Goal: Information Seeking & Learning: Learn about a topic

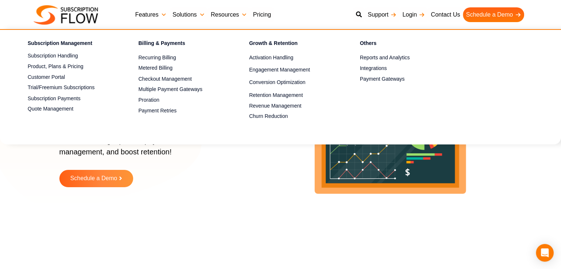
click at [159, 14] on link "Features" at bounding box center [150, 14] width 37 height 15
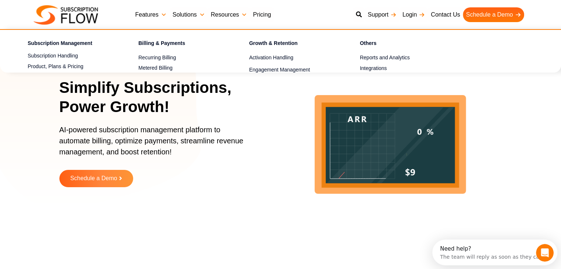
click at [150, 149] on p "AI-powered subscription management platform to automate billing, optimize payme…" at bounding box center [155, 144] width 192 height 41
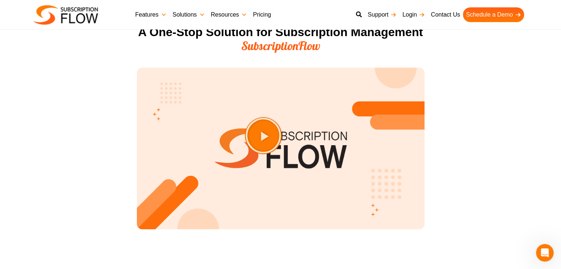
scroll to position [885, 0]
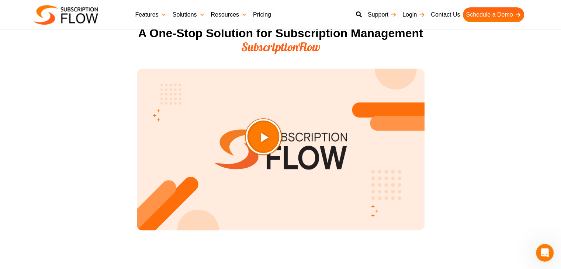
click at [280, 155] on icon "Play Video about SubscriptionFlow-Video" at bounding box center [281, 155] width 37 height 37
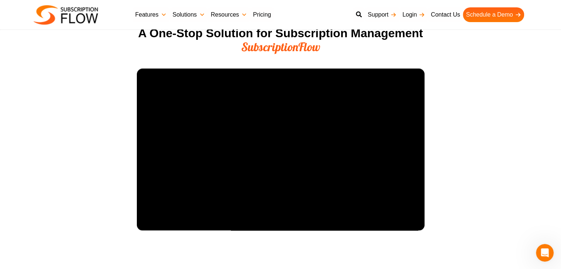
click at [497, 105] on section "A One-Stop Solution for Subscription Management SubscriptionFlow" at bounding box center [280, 138] width 561 height 230
click at [475, 139] on section "A One-Stop Solution for Subscription Management SubscriptionFlow" at bounding box center [280, 138] width 561 height 230
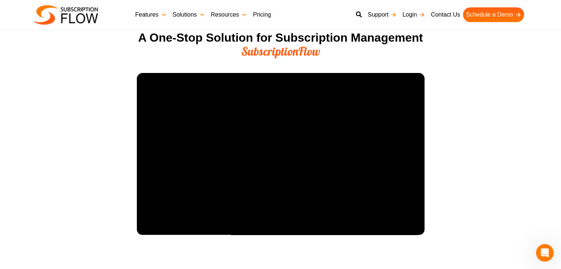
scroll to position [874, 0]
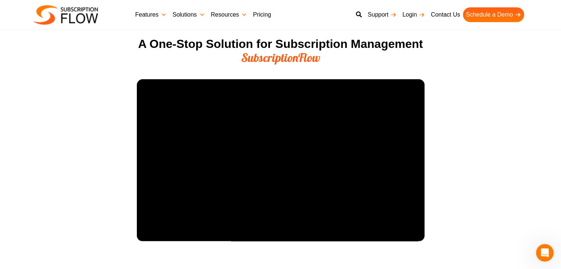
click at [508, 142] on section "A One-Stop Solution for Subscription Management SubscriptionFlow" at bounding box center [280, 149] width 561 height 230
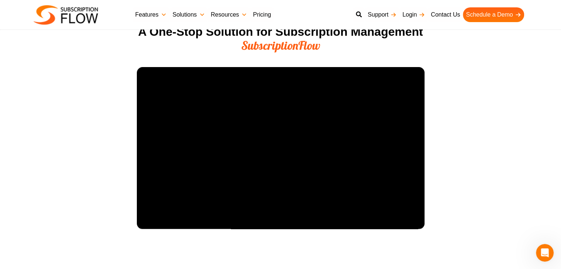
scroll to position [890, 0]
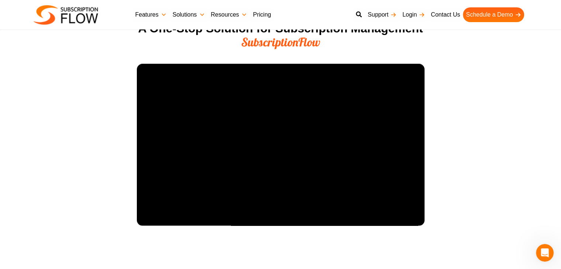
click at [494, 161] on section "A One-Stop Solution for Subscription Management SubscriptionFlow" at bounding box center [280, 133] width 561 height 230
click at [478, 150] on section "A One-Stop Solution for Subscription Management SubscriptionFlow" at bounding box center [280, 133] width 561 height 230
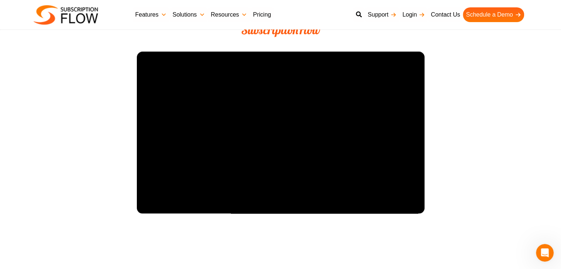
scroll to position [912, 0]
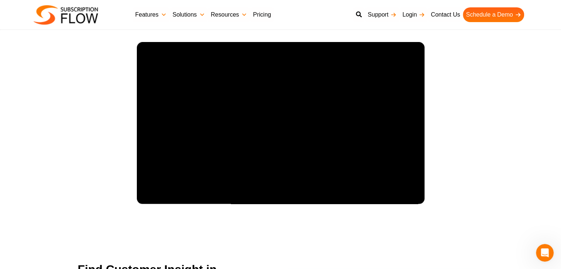
click at [453, 107] on section "A One-Stop Solution for Subscription Management SubscriptionFlow" at bounding box center [280, 111] width 561 height 230
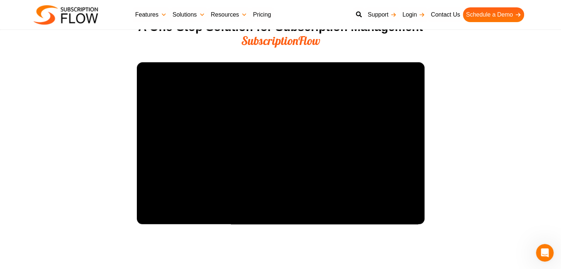
scroll to position [904, 0]
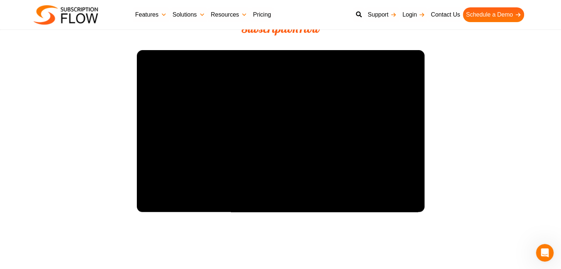
click at [447, 136] on section "A One-Stop Solution for Subscription Management SubscriptionFlow" at bounding box center [280, 119] width 561 height 230
click at [444, 145] on section "A One-Stop Solution for Subscription Management SubscriptionFlow" at bounding box center [280, 119] width 561 height 230
click at [451, 131] on section "A One-Stop Solution for Subscription Management SubscriptionFlow" at bounding box center [280, 119] width 561 height 230
click at [454, 117] on section "A One-Stop Solution for Subscription Management SubscriptionFlow" at bounding box center [280, 119] width 561 height 230
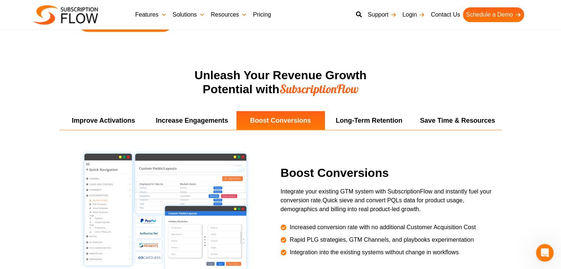
scroll to position [1332, 0]
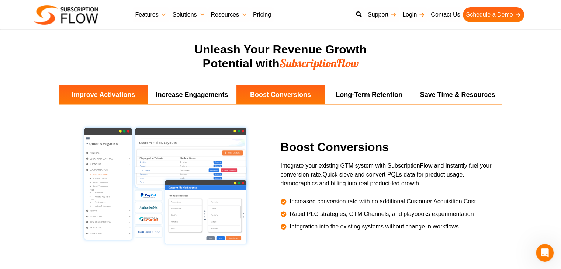
click at [115, 92] on li "Improve Activations" at bounding box center [103, 94] width 89 height 19
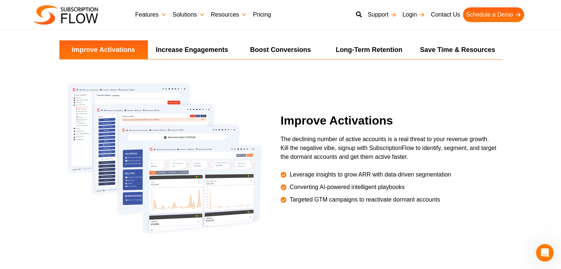
scroll to position [1380, 0]
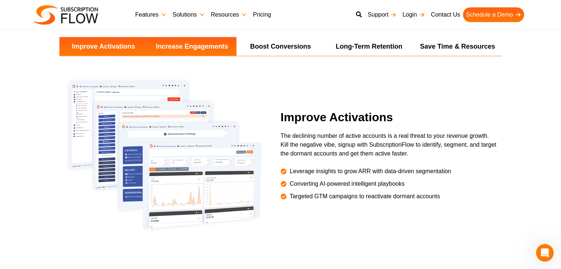
click at [226, 42] on li "Increase Engagements" at bounding box center [192, 46] width 89 height 19
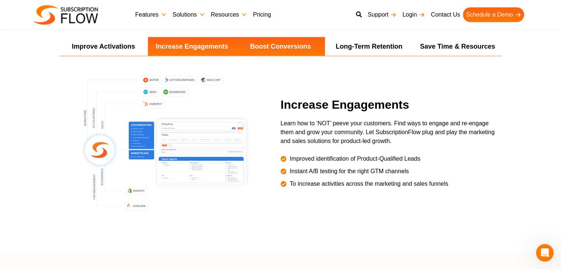
click at [264, 44] on li "Boost Conversions" at bounding box center [280, 46] width 89 height 19
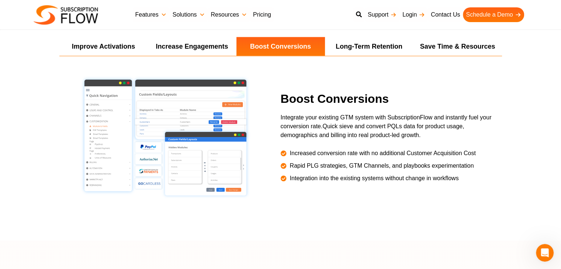
scroll to position [1145, 0]
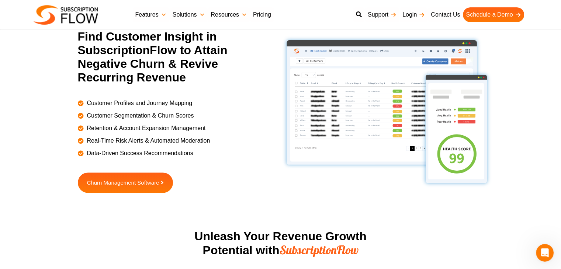
click at [557, 90] on section "Find Customer Insight in SubscriptionFlow to Attain Negative Churn & Revive Rec…" at bounding box center [280, 130] width 561 height 200
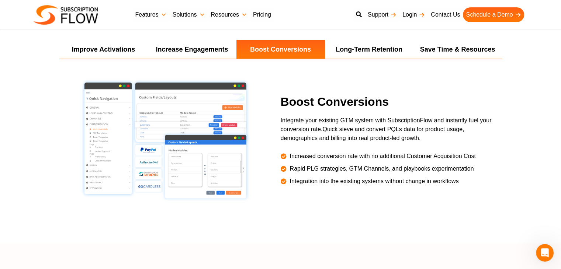
scroll to position [1374, 0]
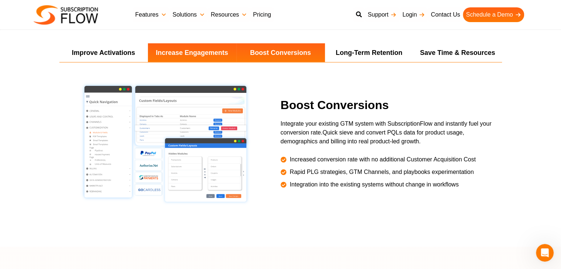
click at [216, 52] on li "Increase Engagements" at bounding box center [192, 52] width 89 height 19
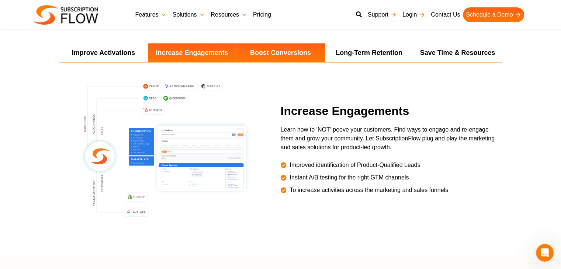
click at [293, 55] on li "Boost Conversions" at bounding box center [280, 52] width 89 height 19
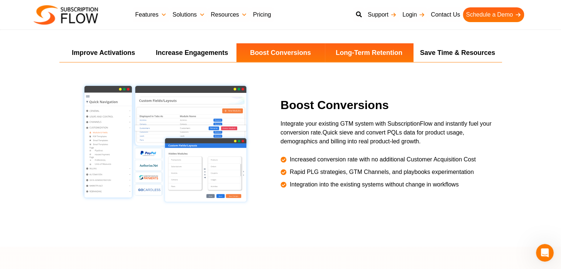
click at [348, 56] on li "Long-Term Retention" at bounding box center [369, 52] width 89 height 19
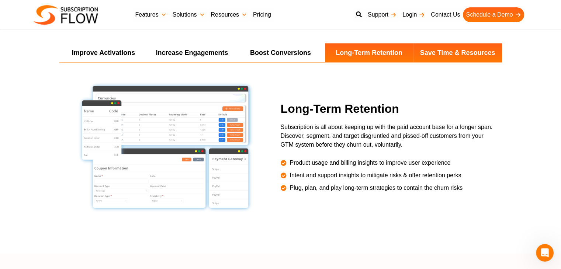
click at [472, 55] on li "Save Time & Resources" at bounding box center [457, 52] width 89 height 19
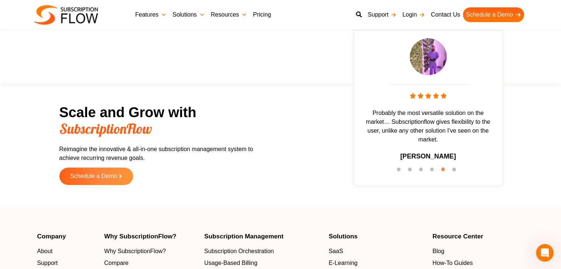
scroll to position [2275, 0]
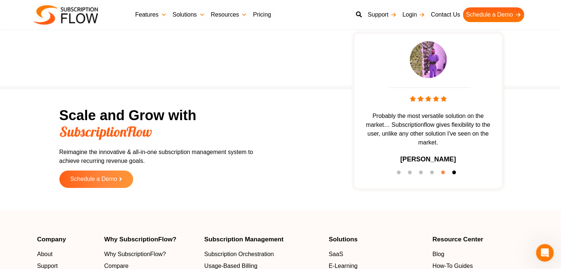
click at [453, 172] on button "6" at bounding box center [455, 174] width 7 height 7
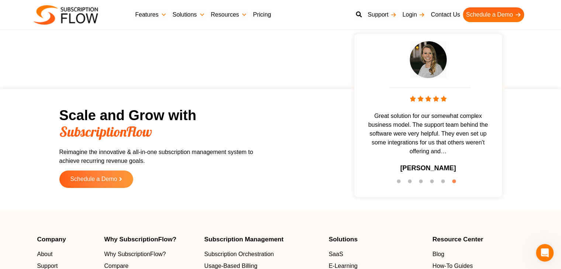
click at [430, 146] on span "Great solution for our somewhat complex business model. The support team behind…" at bounding box center [428, 134] width 140 height 44
click at [398, 180] on button "1" at bounding box center [400, 183] width 7 height 7
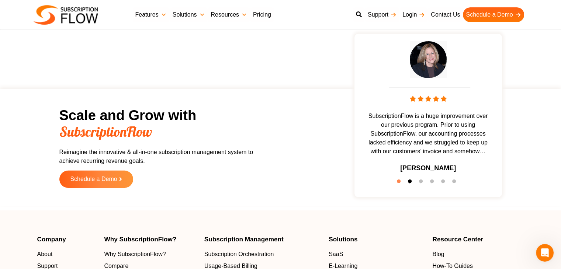
click at [409, 181] on button "2" at bounding box center [411, 183] width 7 height 7
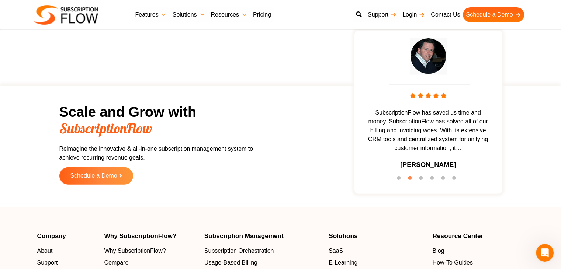
scroll to position [2250, 0]
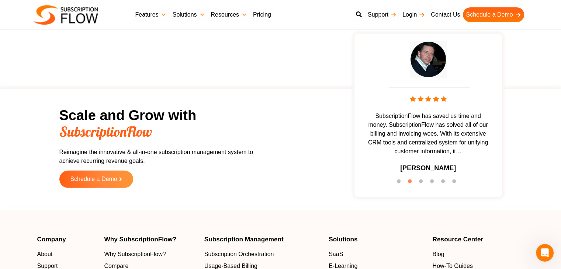
drag, startPoint x: 422, startPoint y: 69, endPoint x: 510, endPoint y: 120, distance: 102.3
click at [510, 120] on section "Scale and Grow with SubscriptionFlow Reimagine the innovative & all-in-one subs…" at bounding box center [281, 148] width 554 height 110
click at [420, 182] on button "3" at bounding box center [422, 182] width 7 height 7
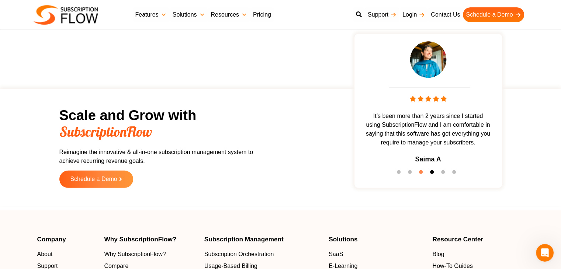
click at [431, 172] on button "4" at bounding box center [433, 173] width 7 height 7
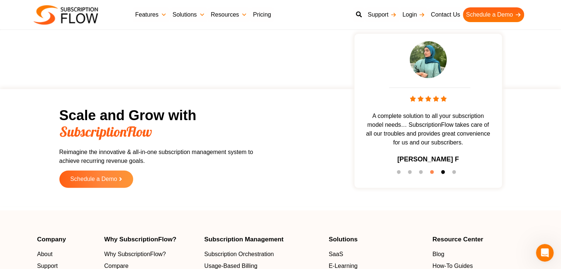
click at [446, 173] on button "5" at bounding box center [444, 173] width 7 height 7
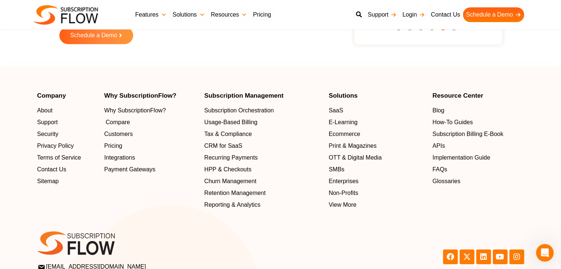
scroll to position [2382, 0]
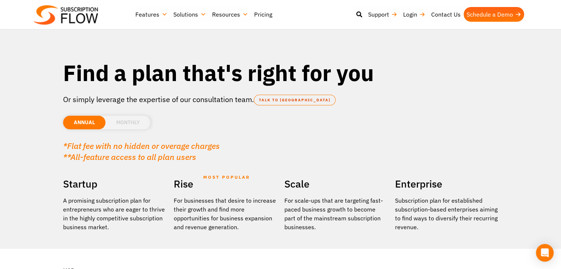
drag, startPoint x: 0, startPoint y: 0, endPoint x: 342, endPoint y: 183, distance: 387.3
click at [342, 183] on h2 "Scale" at bounding box center [335, 184] width 103 height 17
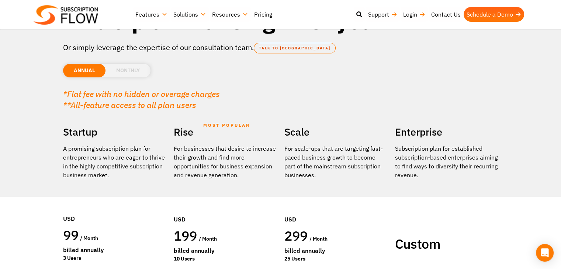
scroll to position [30, 0]
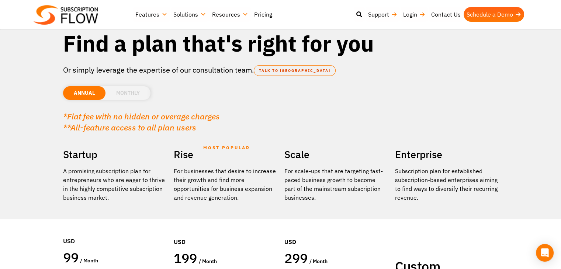
click at [135, 96] on li "MONTHLY" at bounding box center [127, 93] width 45 height 14
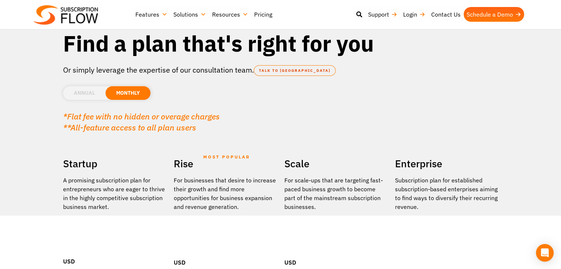
click at [134, 171] on div "Startup" at bounding box center [114, 165] width 103 height 21
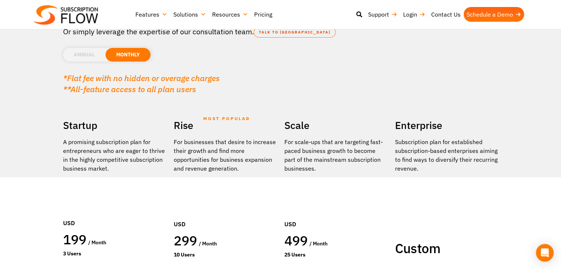
scroll to position [74, 0]
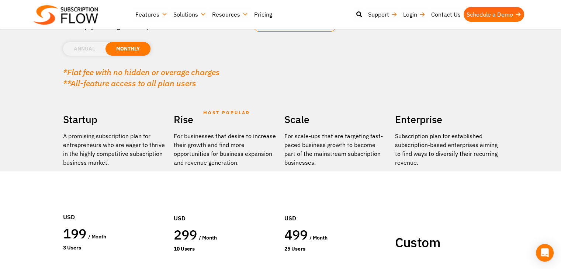
click at [90, 51] on li "ANNUAL" at bounding box center [84, 49] width 42 height 14
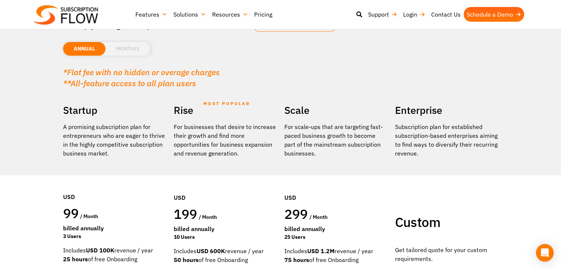
click at [117, 136] on p "A promising subscription plan for entrepreneurs who are eager to thrive in the …" at bounding box center [114, 139] width 103 height 35
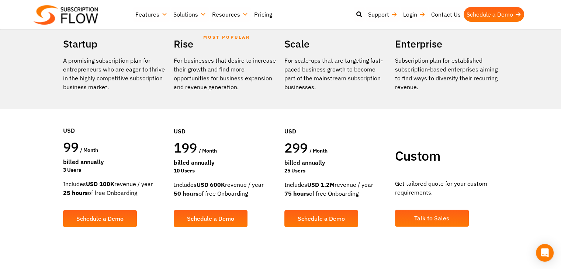
scroll to position [133, 0]
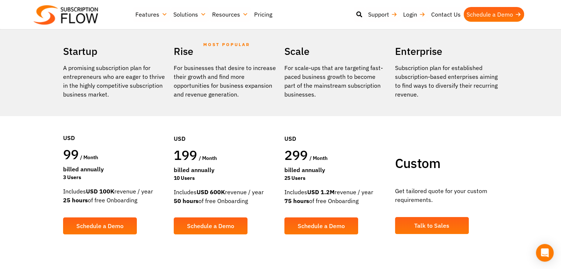
drag, startPoint x: 114, startPoint y: 65, endPoint x: 114, endPoint y: 76, distance: 10.7
click at [114, 76] on p "A promising subscription plan for entrepreneurs who are eager to thrive in the …" at bounding box center [114, 80] width 103 height 35
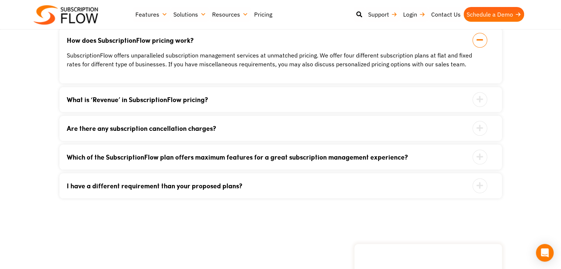
scroll to position [797, 0]
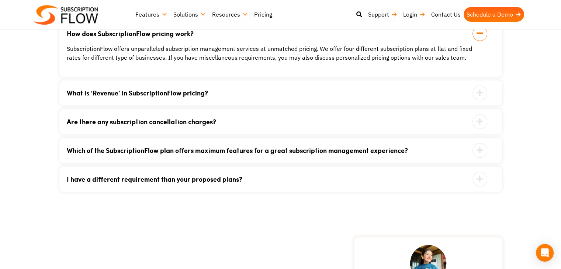
click at [220, 90] on link "What is ‘Revenue’ in SubscriptionFlow pricing?" at bounding box center [271, 93] width 409 height 7
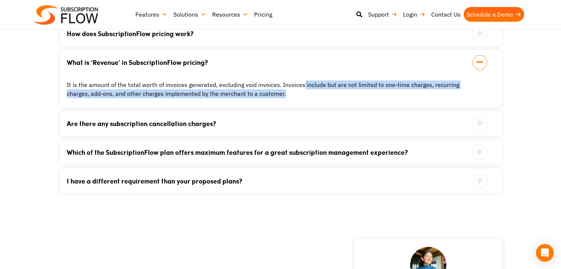
drag, startPoint x: 302, startPoint y: 84, endPoint x: 306, endPoint y: 91, distance: 8.1
click at [306, 91] on div "It is the amount of the total worth of invoices generated, excluding void invoi…" at bounding box center [271, 89] width 409 height 18
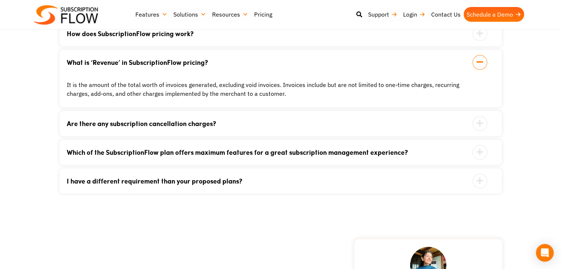
click at [231, 87] on div "It is the amount of the total worth of invoices generated, excluding void invoi…" at bounding box center [271, 89] width 409 height 18
click at [210, 128] on div "Are there any subscription cancellation charges? No. We do not hold collateral …" at bounding box center [280, 123] width 443 height 25
click at [256, 149] on link "Which of the SubscriptionFlow plan offers maximum features for a great subscrip…" at bounding box center [271, 152] width 409 height 7
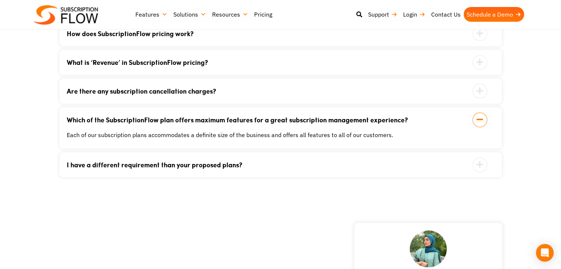
click at [244, 164] on link "I have a different requirement than your proposed plans?" at bounding box center [271, 165] width 409 height 7
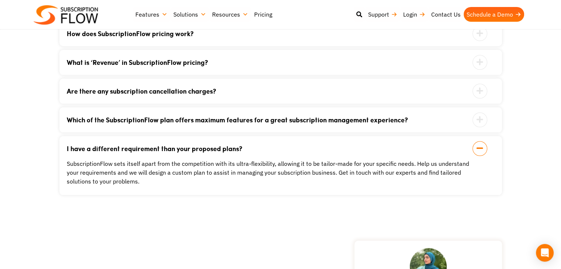
click at [240, 167] on div "SubscriptionFlow sets itself apart from the competition with its ultra-flexibil…" at bounding box center [271, 172] width 409 height 27
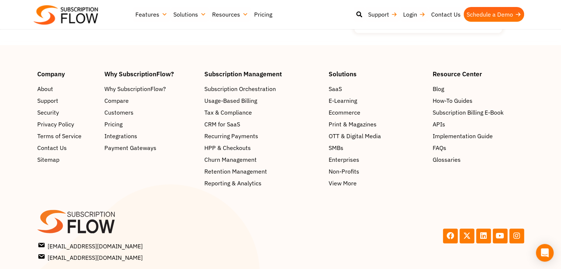
scroll to position [1180, 0]
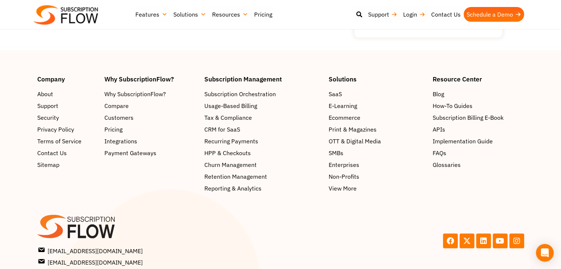
scroll to position [2197, 0]
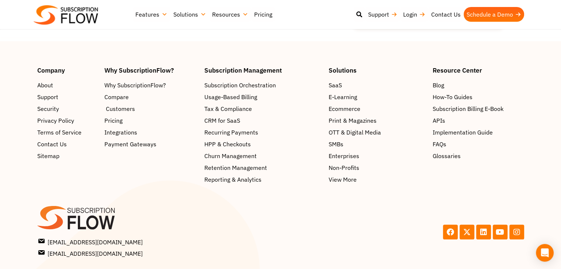
click at [129, 113] on span "Customers" at bounding box center [120, 108] width 29 height 9
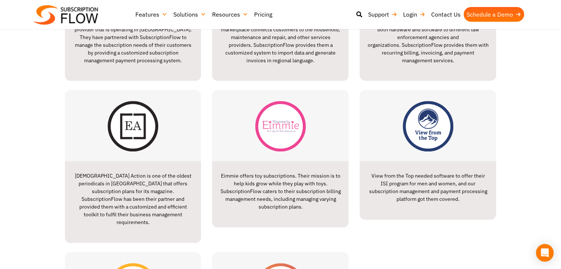
scroll to position [853, 0]
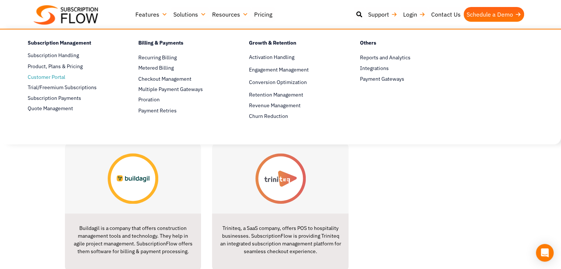
click at [62, 75] on span "Customer Portal" at bounding box center [47, 77] width 38 height 8
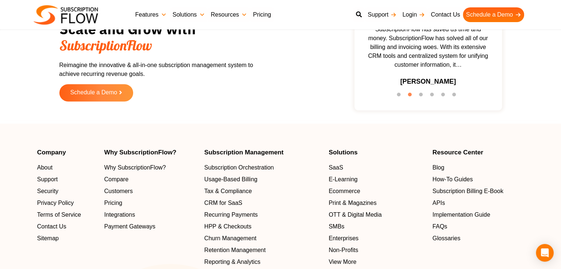
scroll to position [1238, 0]
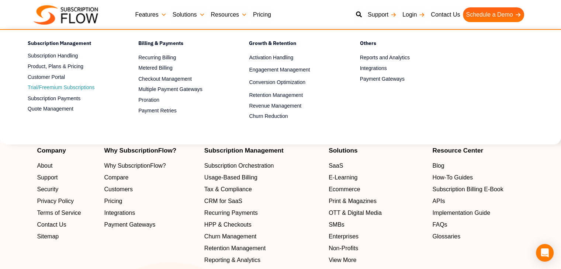
click at [81, 88] on link "Trial/Freemium Subscriptions" at bounding box center [70, 87] width 85 height 9
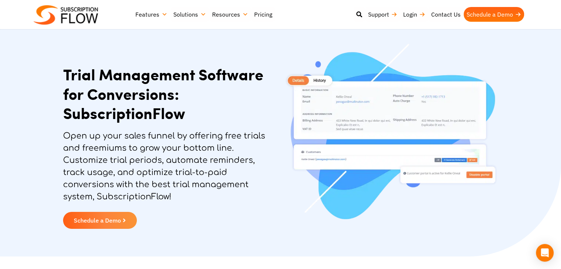
click at [216, 148] on p "Open up your sales funnel by offering free trials and freemiums to grow your bo…" at bounding box center [170, 166] width 214 height 73
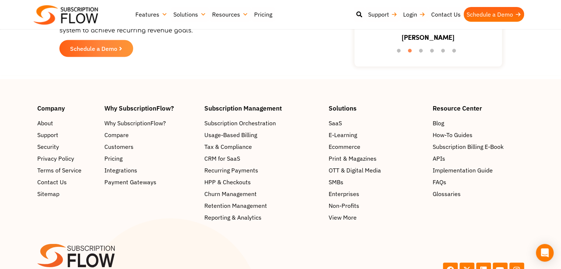
scroll to position [1520, 0]
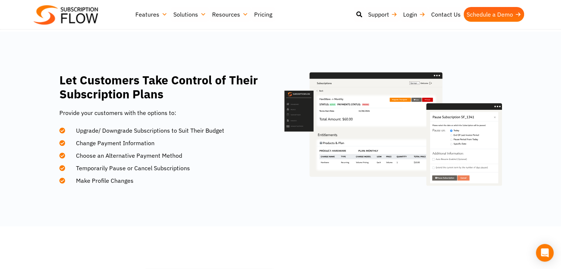
scroll to position [59, 0]
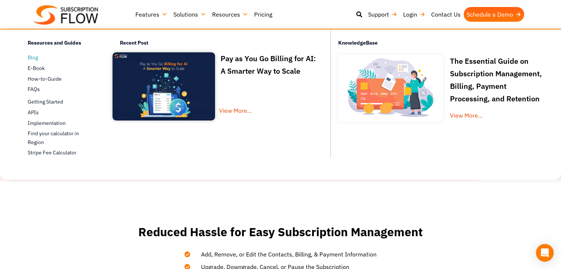
click at [35, 56] on span "Blog" at bounding box center [33, 58] width 10 height 8
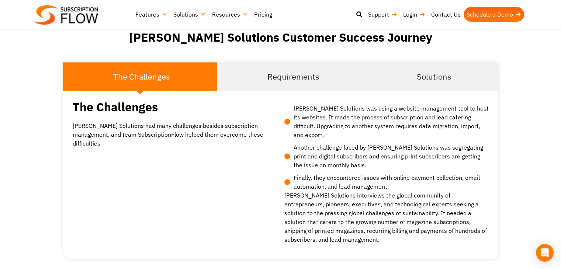
scroll to position [694, 0]
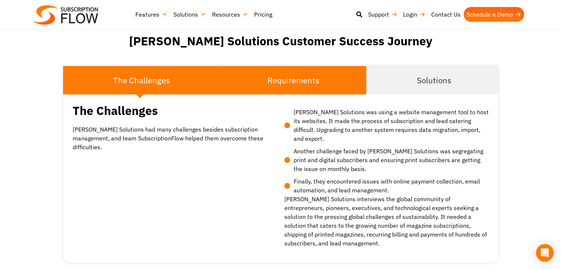
click at [337, 66] on li "Requirements" at bounding box center [291, 80] width 149 height 28
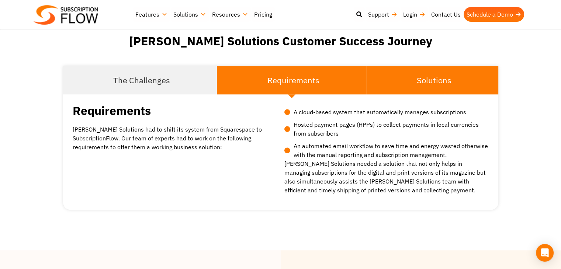
click at [453, 67] on li "Solutions" at bounding box center [432, 80] width 132 height 28
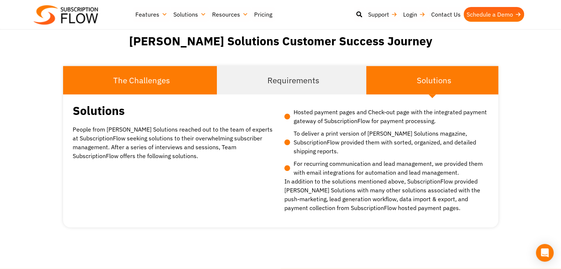
click at [152, 74] on span "The Challenges" at bounding box center [141, 80] width 57 height 12
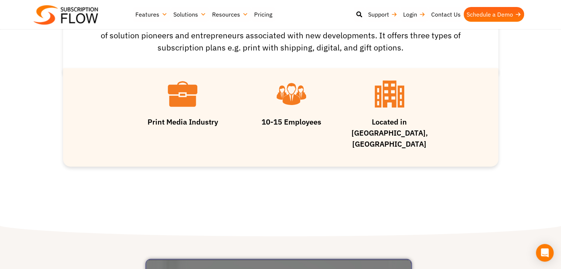
scroll to position [249, 0]
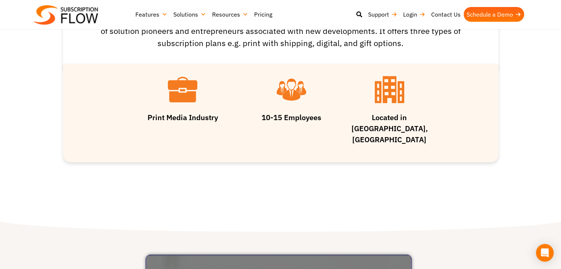
click at [192, 112] on span "Print Media Industry" at bounding box center [183, 117] width 70 height 10
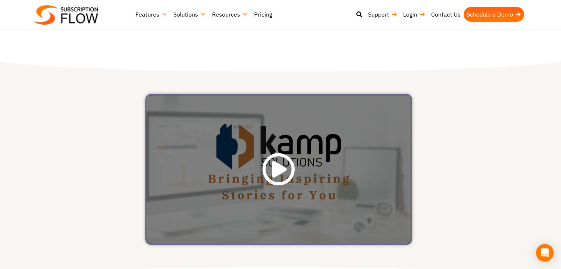
scroll to position [412, 0]
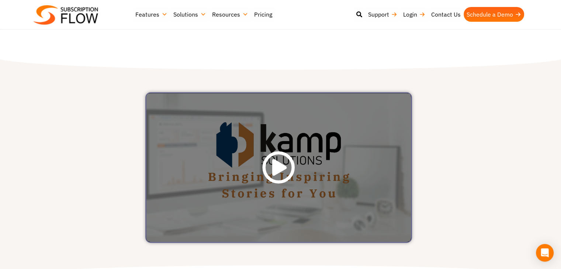
click at [274, 151] on icon at bounding box center [278, 167] width 33 height 33
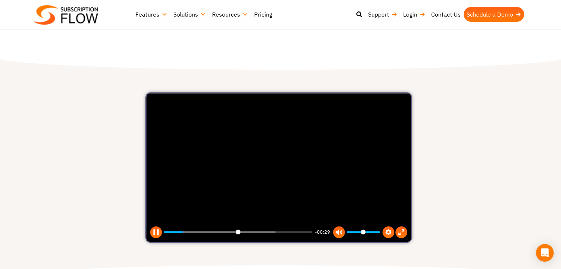
type input "****"
type input "*****"
type input "****"
click at [365, 229] on input "Volume" at bounding box center [363, 232] width 33 height 7
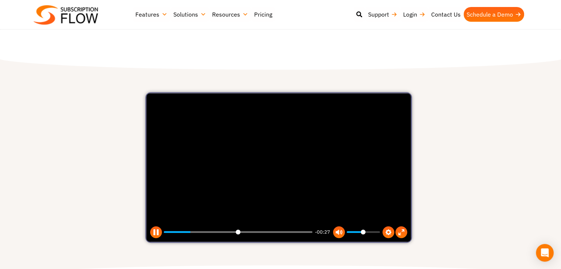
type input "*****"
type input "***"
type input "*****"
type input "***"
click at [360, 229] on input "Volume" at bounding box center [363, 232] width 33 height 7
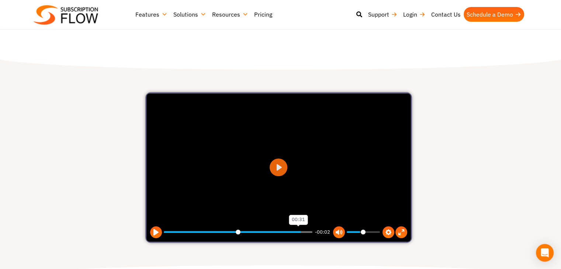
click at [300, 229] on input "Seek" at bounding box center [238, 232] width 148 height 7
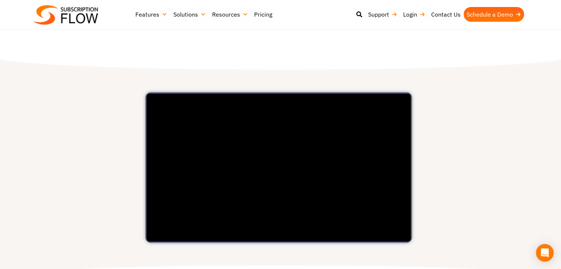
click at [448, 145] on div at bounding box center [501, 167] width 112 height 217
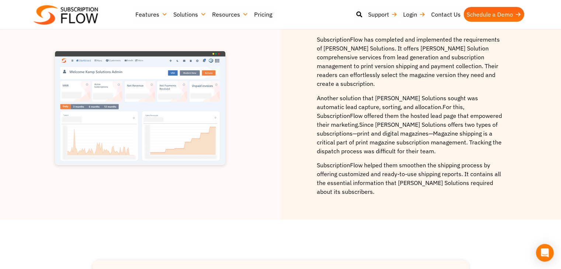
type input "***"
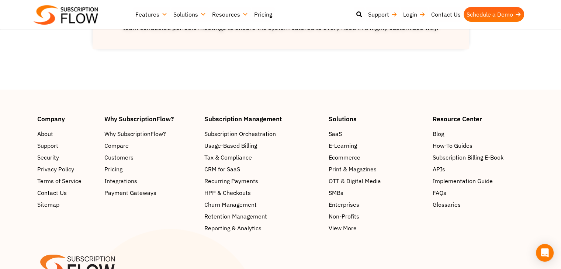
scroll to position [1349, 0]
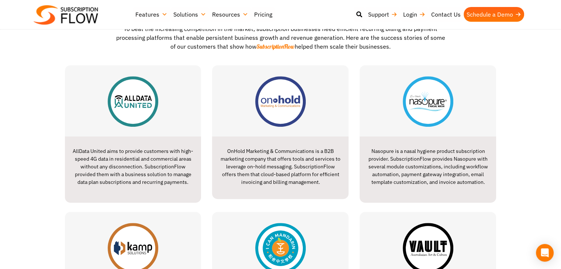
scroll to position [310, 0]
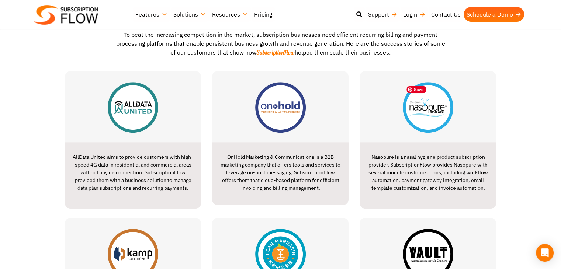
click at [426, 129] on img at bounding box center [428, 107] width 51 height 51
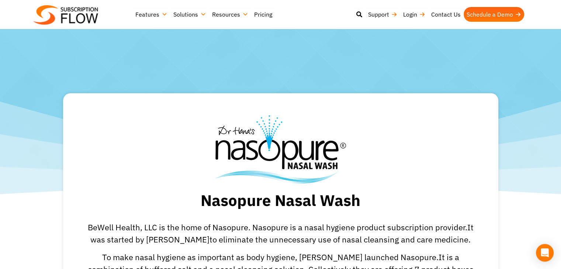
click at [291, 231] on p "BeWell Health, LLC is the home of Nasopure. Nasopure is a nasal hygiene product…" at bounding box center [281, 233] width 398 height 24
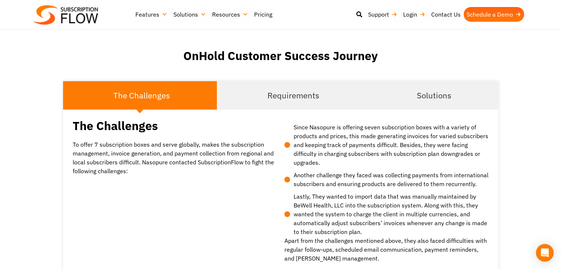
scroll to position [693, 0]
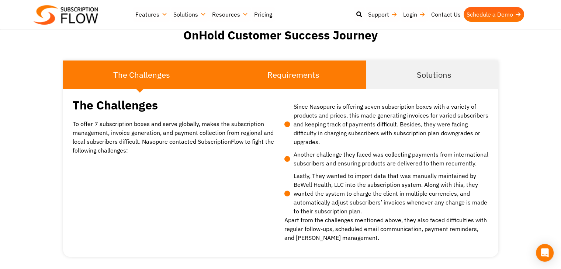
click at [288, 76] on li "Requirements" at bounding box center [291, 74] width 149 height 28
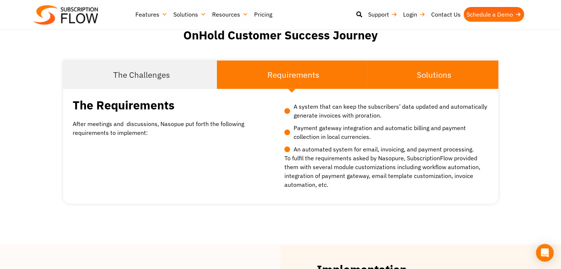
click at [392, 69] on li "Solutions" at bounding box center [432, 74] width 132 height 28
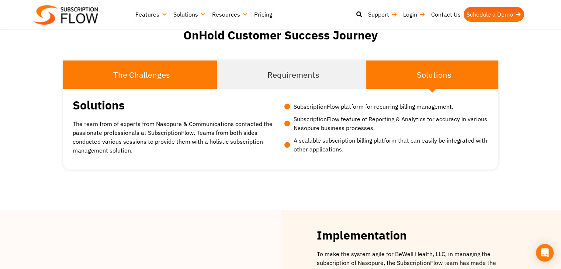
click at [133, 69] on span "The Challenges" at bounding box center [141, 75] width 57 height 12
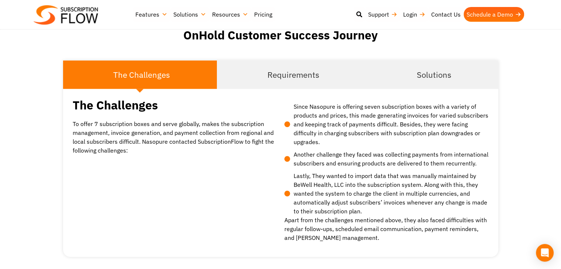
click at [264, 133] on p "To offer 7 subscription boxes and serve globally, makes the subscription manage…" at bounding box center [175, 136] width 204 height 35
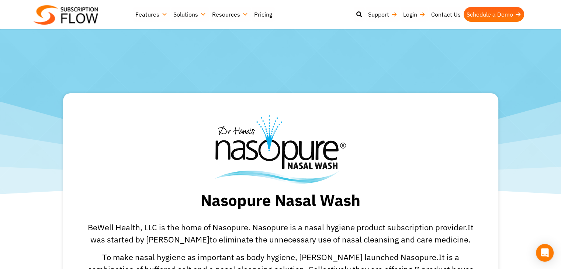
scroll to position [15, 0]
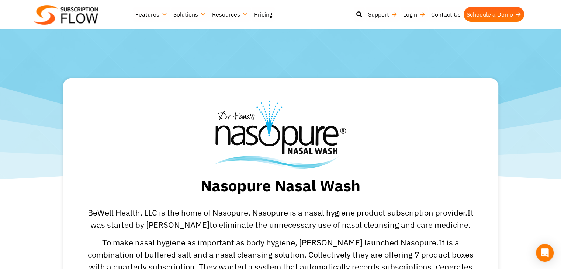
click at [265, 189] on h1 "Nasopure Nasal Wash" at bounding box center [280, 186] width 435 height 20
click at [304, 189] on h1 "Nasopure Nasal Wash" at bounding box center [280, 186] width 435 height 20
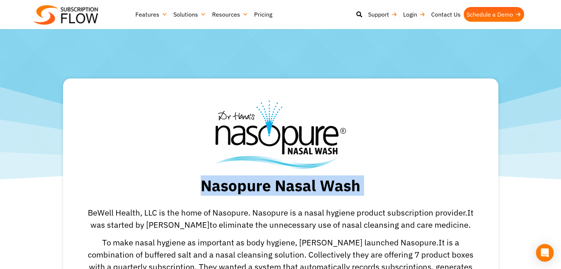
click at [304, 189] on h1 "Nasopure Nasal Wash" at bounding box center [280, 186] width 435 height 20
copy div "Nasopure Nasal Wash"
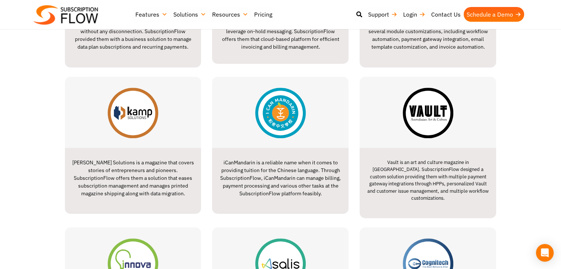
scroll to position [472, 0]
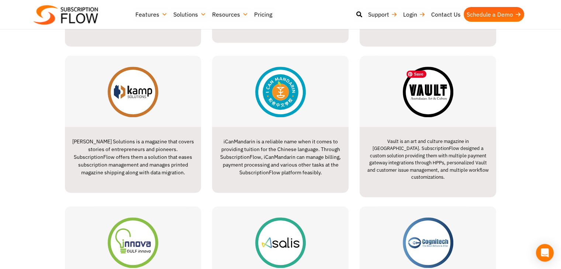
click at [447, 110] on img at bounding box center [428, 92] width 51 height 51
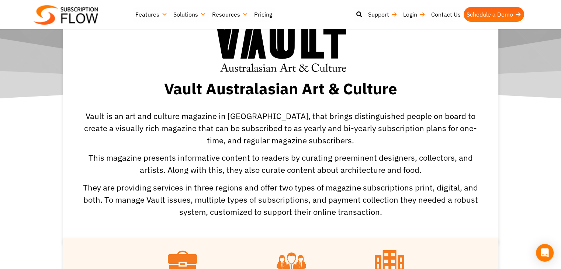
scroll to position [86, 0]
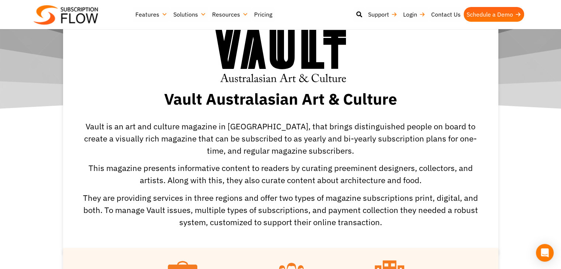
click at [245, 106] on h1 "Vault Australasian Art & Culture" at bounding box center [280, 100] width 435 height 20
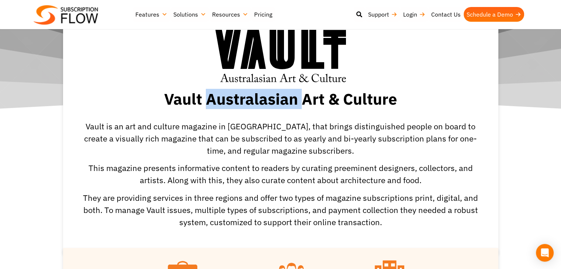
click at [245, 106] on h1 "Vault Australasian Art & Culture" at bounding box center [280, 100] width 435 height 20
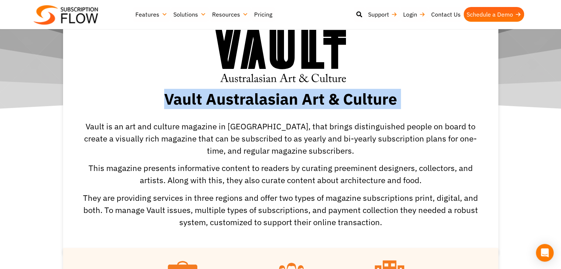
click at [245, 106] on h1 "Vault Australasian Art & Culture" at bounding box center [280, 100] width 435 height 20
copy div "Vault Australasian Art & Culture"
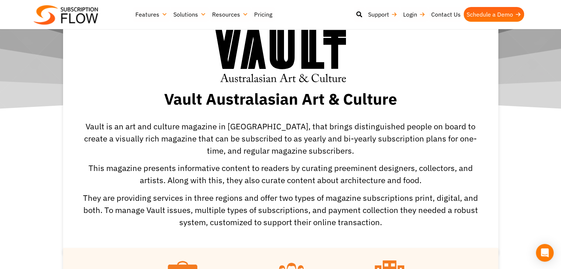
click at [296, 147] on p "Vault is an art and culture magazine in Australia, that brings distinguished pe…" at bounding box center [281, 138] width 398 height 37
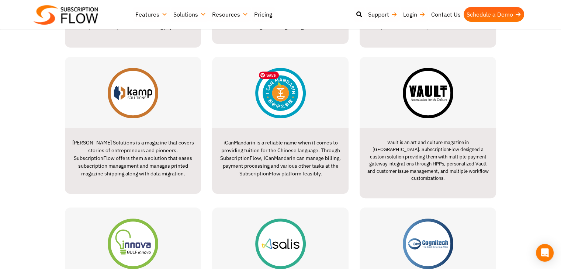
click at [281, 115] on img at bounding box center [280, 93] width 51 height 51
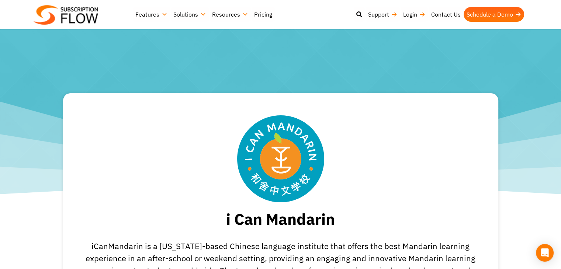
click at [277, 219] on h1 "i Can Mandarin" at bounding box center [280, 220] width 435 height 20
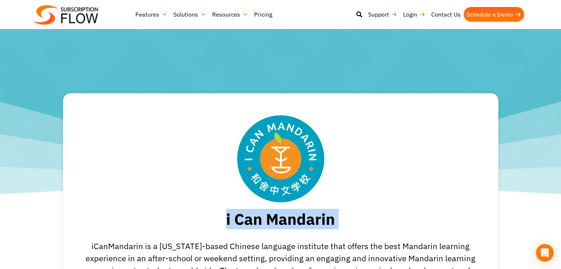
click at [277, 219] on h1 "i Can Mandarin" at bounding box center [280, 220] width 435 height 20
copy div "i Can Mandarin"
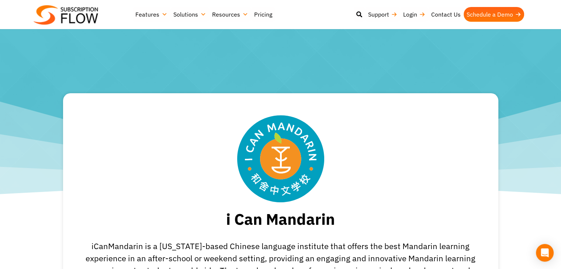
click at [378, 70] on div at bounding box center [280, 58] width 561 height 30
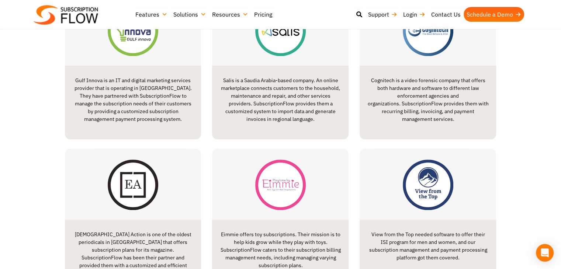
scroll to position [692, 0]
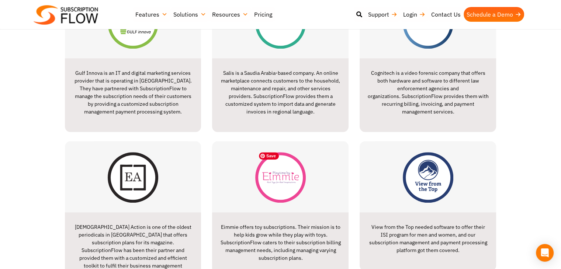
click at [288, 169] on img at bounding box center [280, 177] width 51 height 51
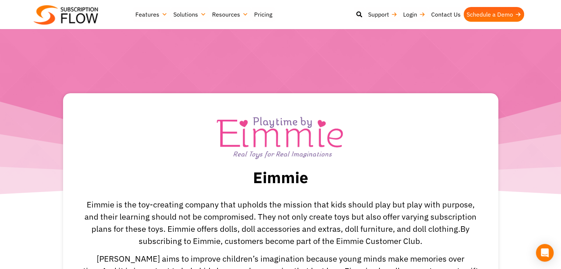
click at [283, 180] on h1 "Eimmie" at bounding box center [280, 178] width 435 height 20
copy h1 "Eimmie"
click at [297, 203] on p "Eimmie is the toy-creating company that upholds the mission that kids should pl…" at bounding box center [281, 222] width 398 height 49
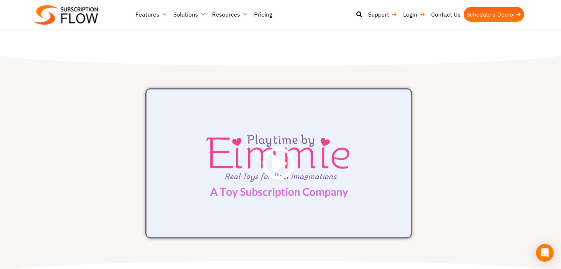
scroll to position [428, 0]
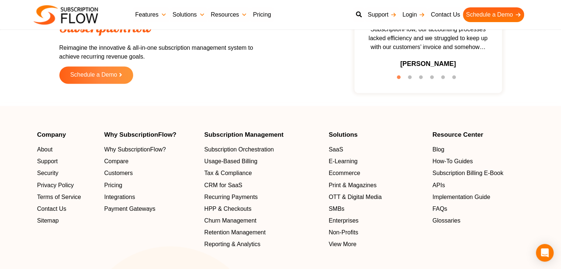
scroll to position [1224, 0]
